Goal: Information Seeking & Learning: Learn about a topic

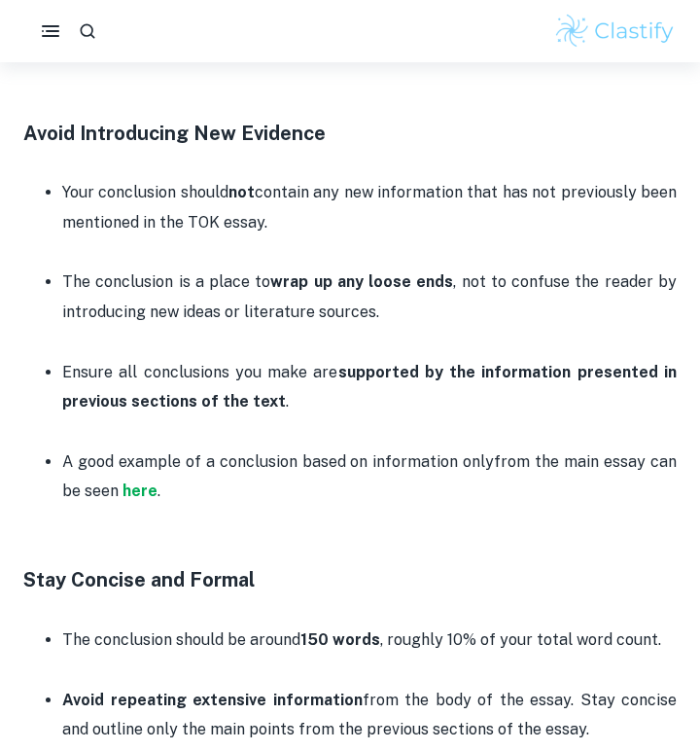
scroll to position [1793, 0]
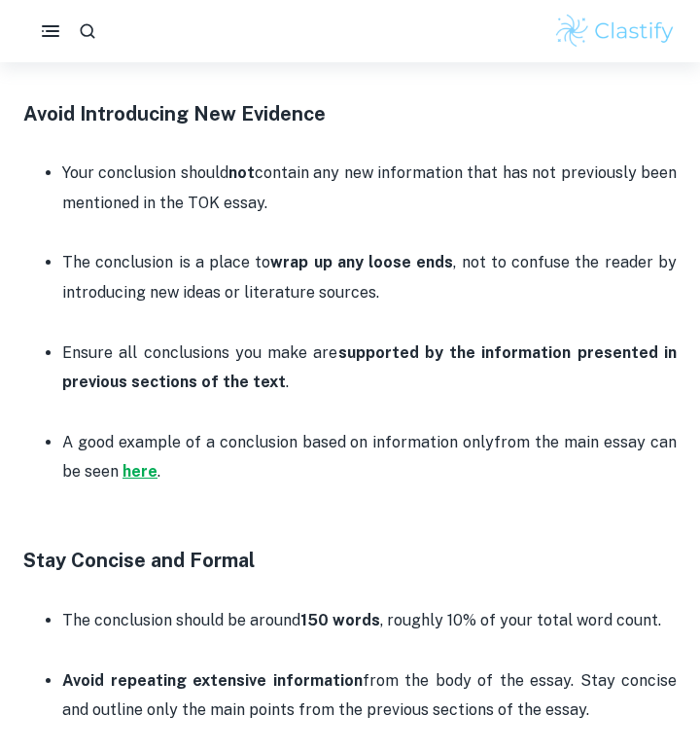
click at [139, 475] on strong "here" at bounding box center [140, 471] width 35 height 18
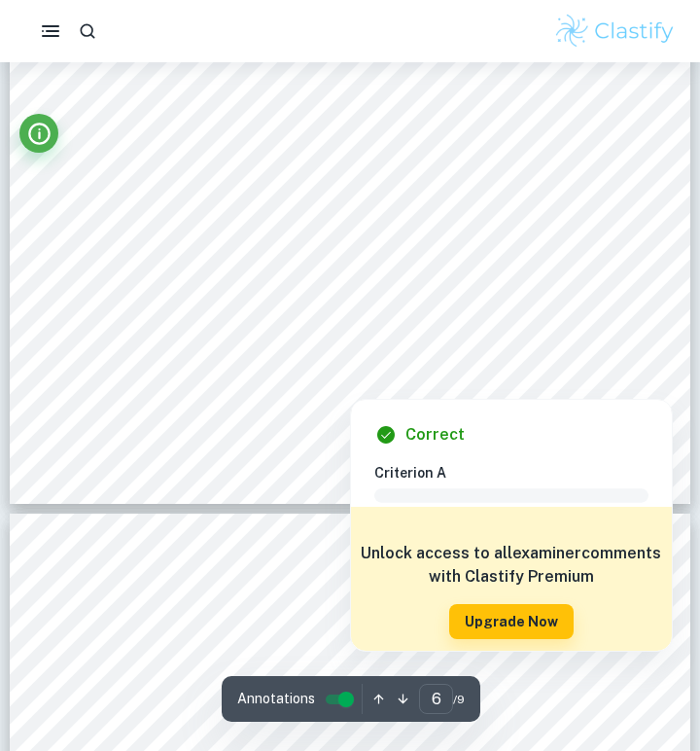
scroll to position [5131, 0]
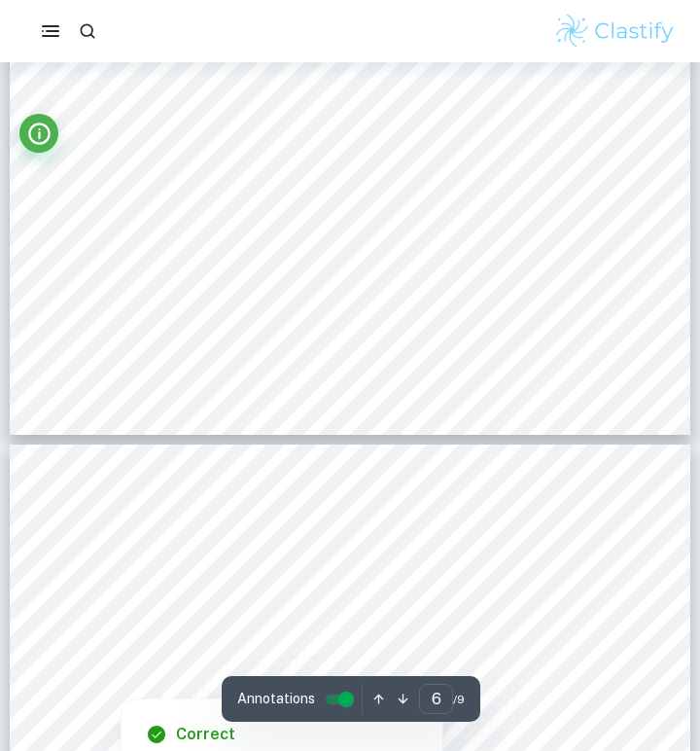
type input "7"
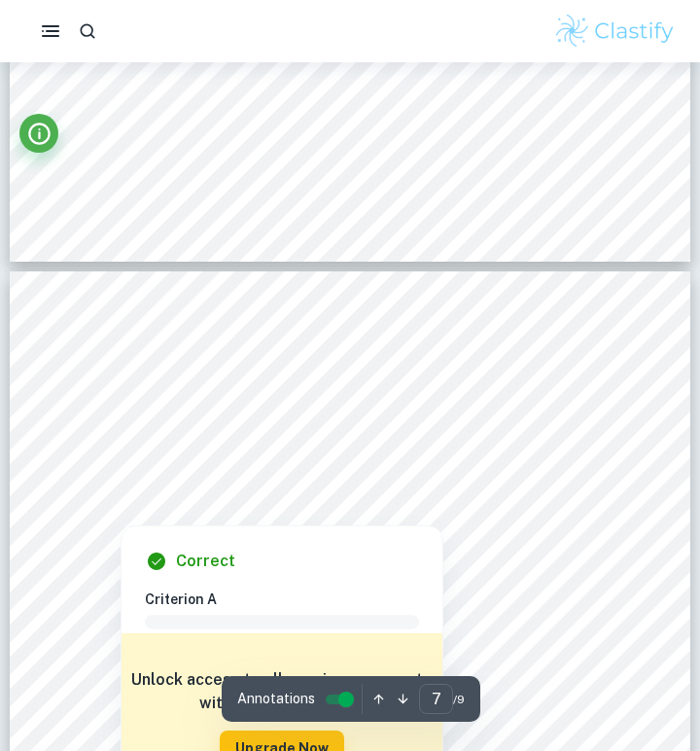
scroll to position [5436, 0]
